Goal: Information Seeking & Learning: Learn about a topic

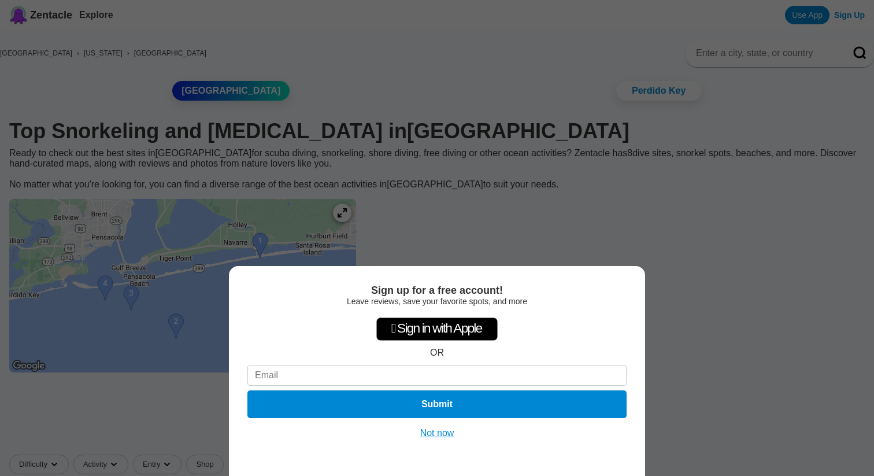
click at [435, 437] on button "Not now" at bounding box center [437, 433] width 41 height 12
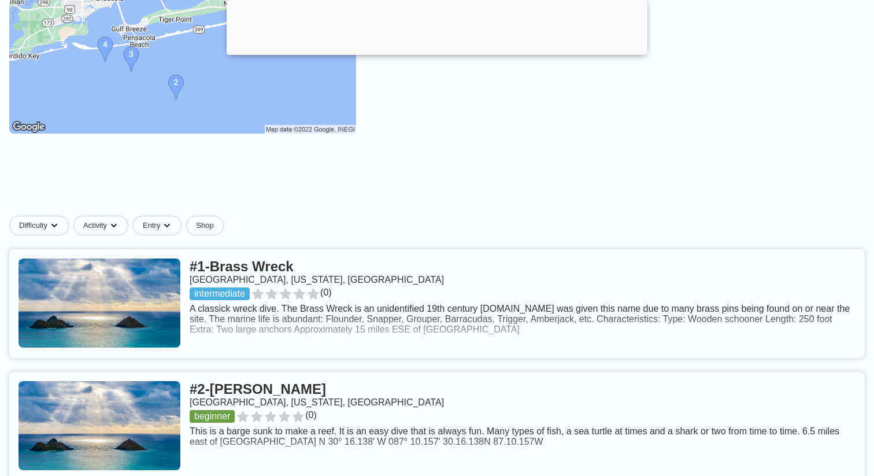
scroll to position [283, 0]
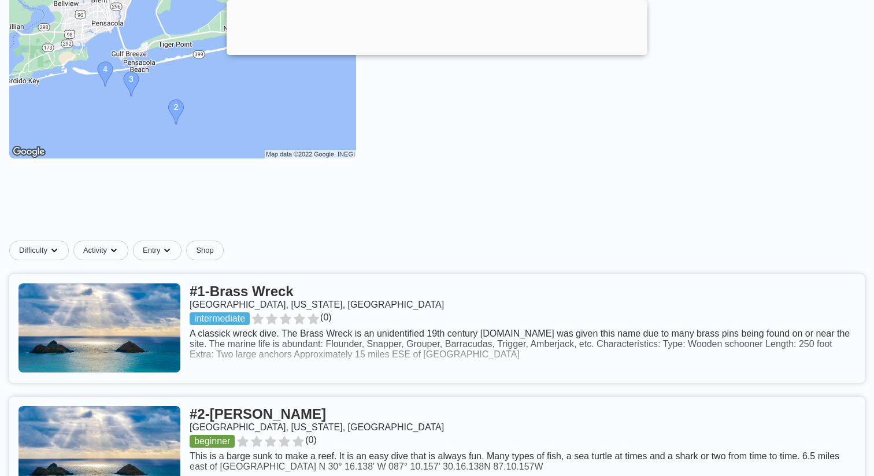
click at [367, 372] on link at bounding box center [436, 328] width 855 height 109
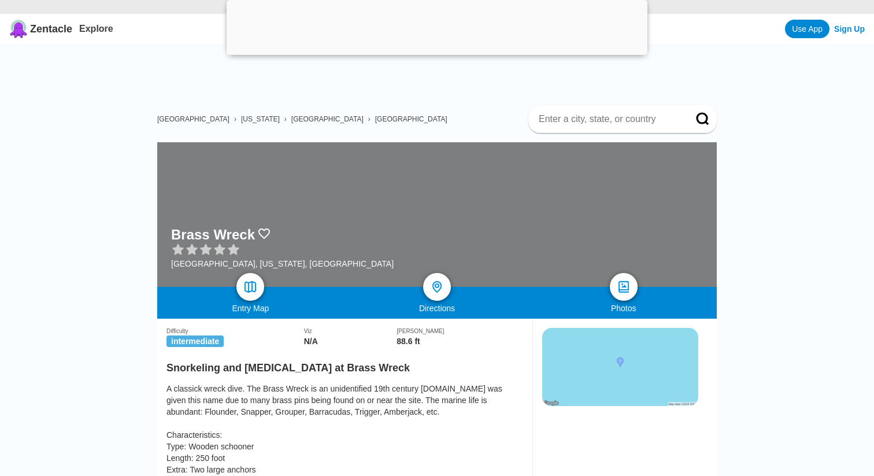
scroll to position [51, 0]
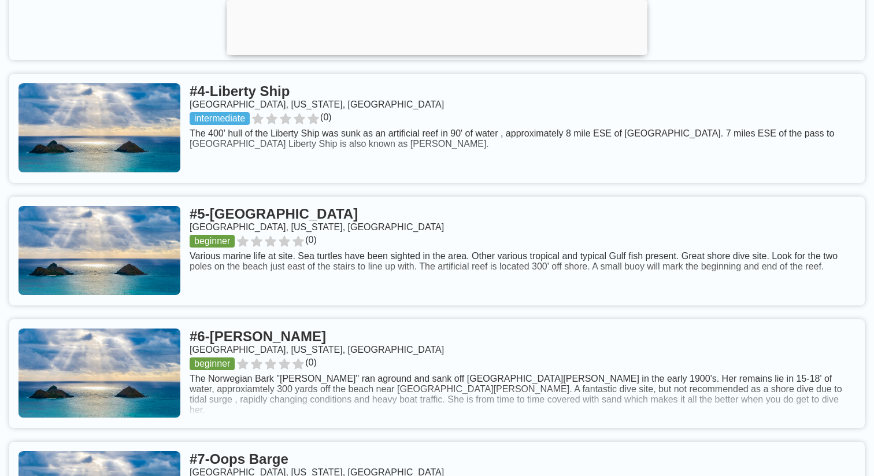
scroll to position [987, 0]
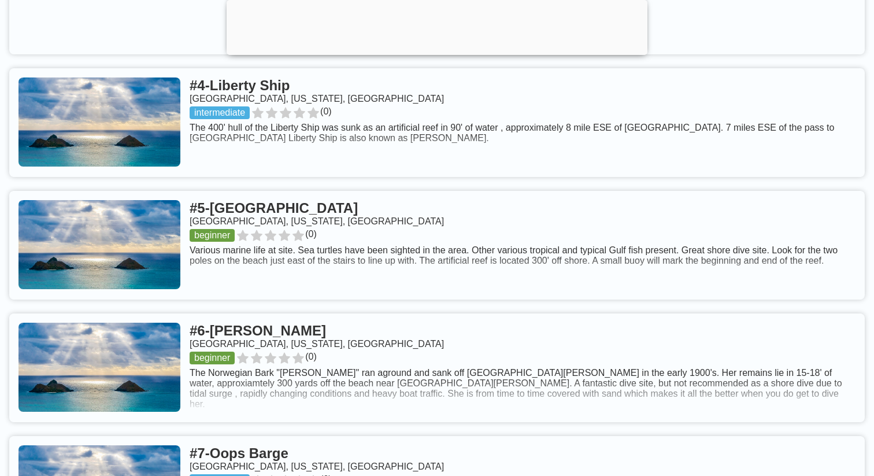
click at [416, 287] on link at bounding box center [436, 245] width 855 height 109
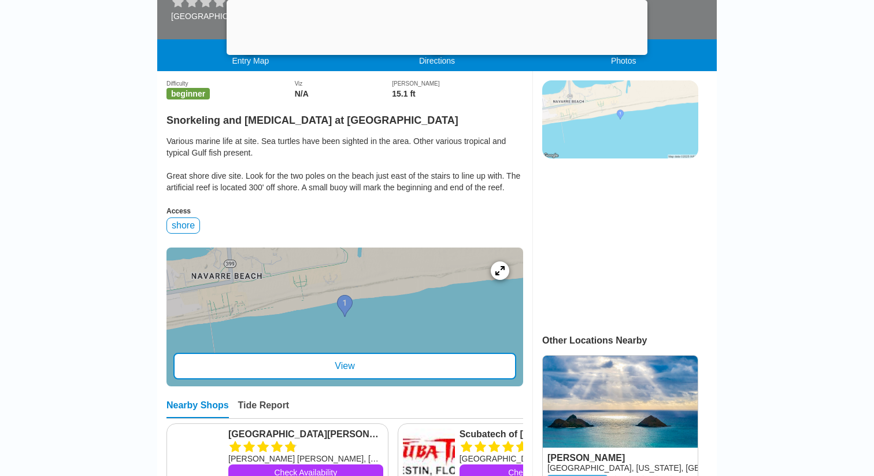
scroll to position [303, 0]
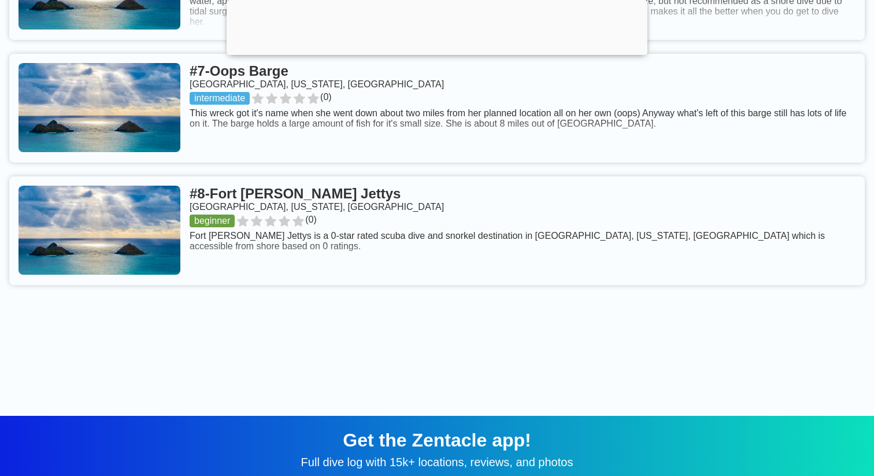
scroll to position [1355, 0]
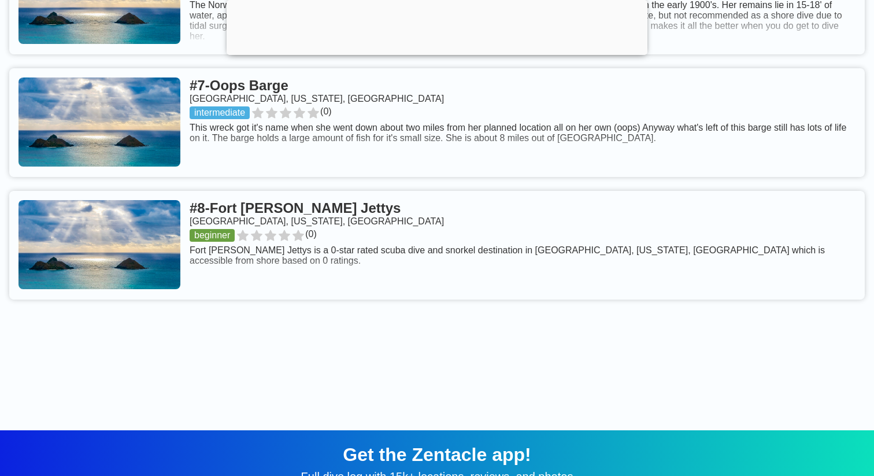
click at [196, 265] on link at bounding box center [436, 245] width 855 height 109
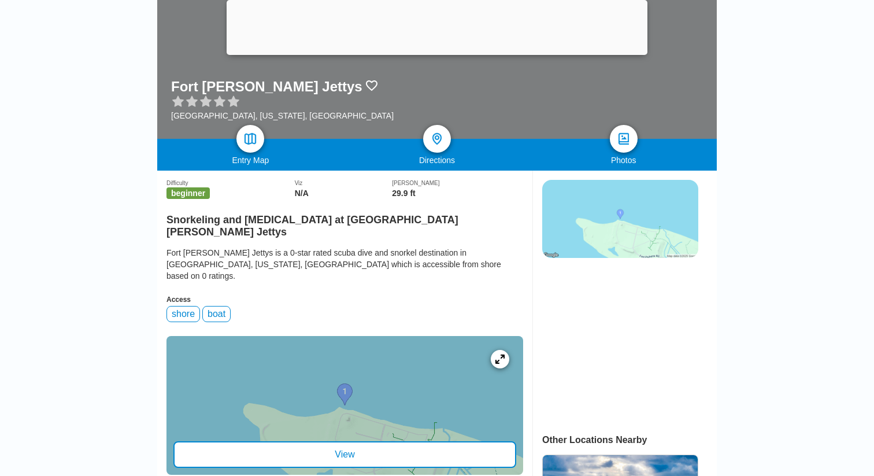
scroll to position [199, 0]
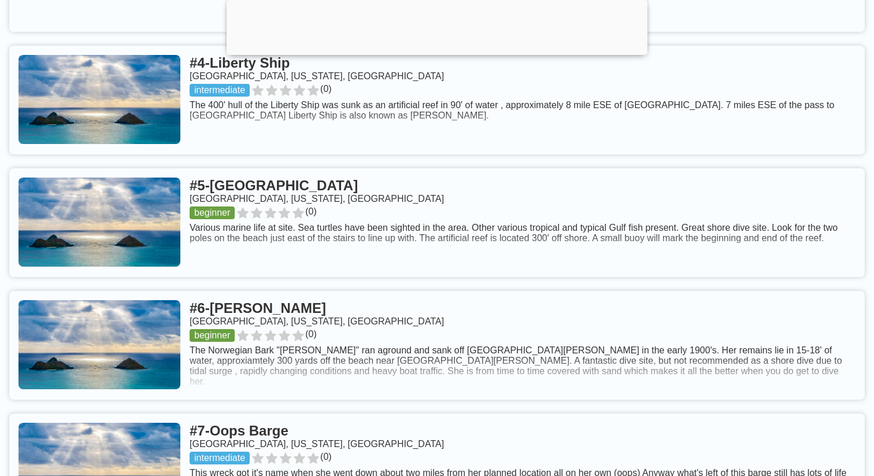
scroll to position [1008, 0]
